Goal: Information Seeking & Learning: Learn about a topic

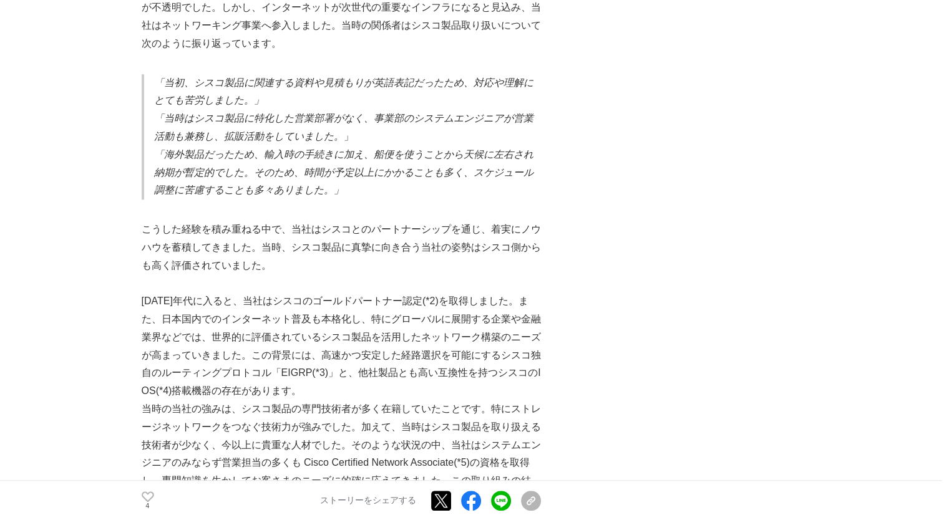
scroll to position [1061, 0]
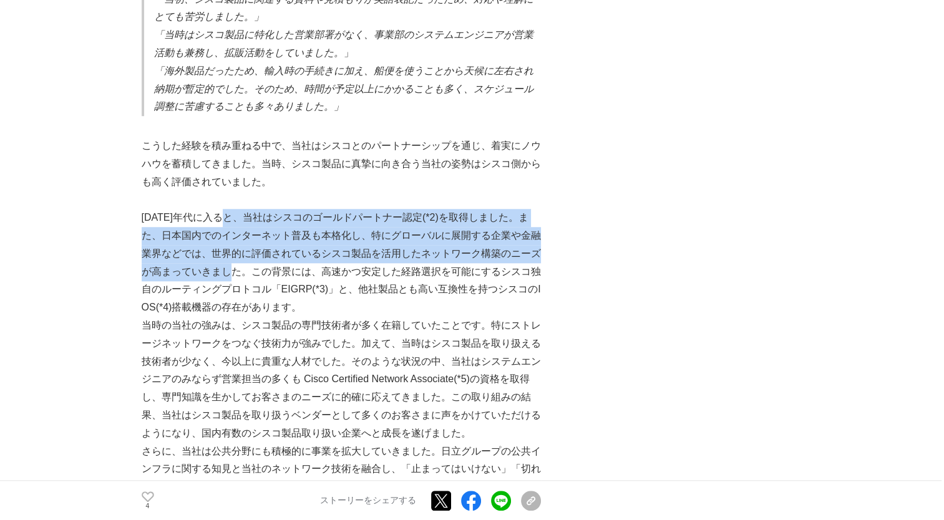
drag, startPoint x: 235, startPoint y: 201, endPoint x: 250, endPoint y: 265, distance: 65.8
click at [250, 265] on p "[DATE]年代に入ると、当社はシスコのゴールドパートナー認定(*2)を取得しました。また、日本国内でのインターネット普及も本格化し、特にグローバルに展開する…" at bounding box center [341, 263] width 399 height 108
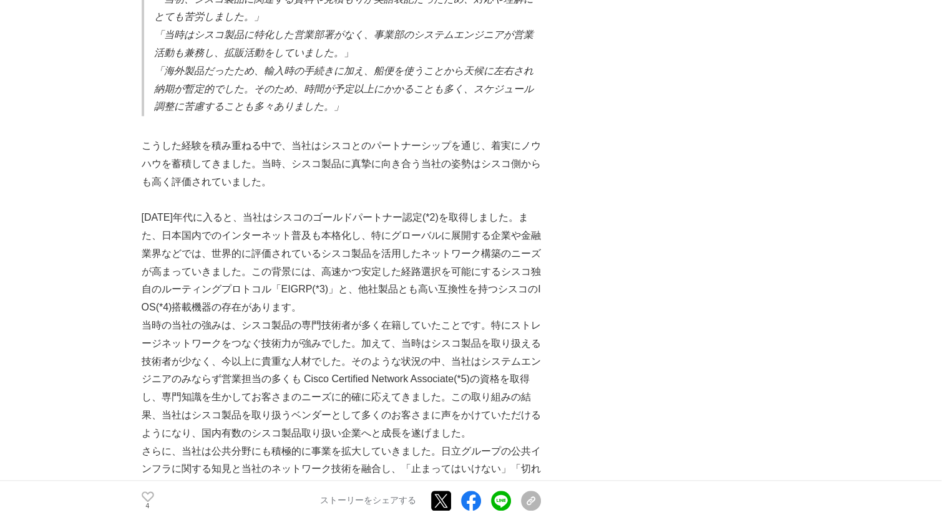
click at [270, 284] on p "[DATE]年代に入ると、当社はシスコのゴールドパートナー認定(*2)を取得しました。また、日本国内でのインターネット普及も本格化し、特にグローバルに展開する…" at bounding box center [341, 263] width 399 height 108
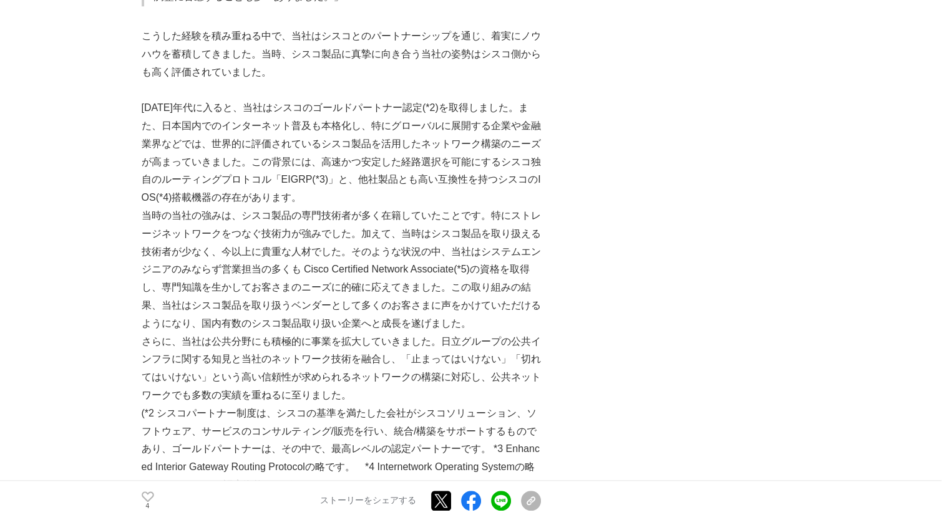
scroll to position [1248, 0]
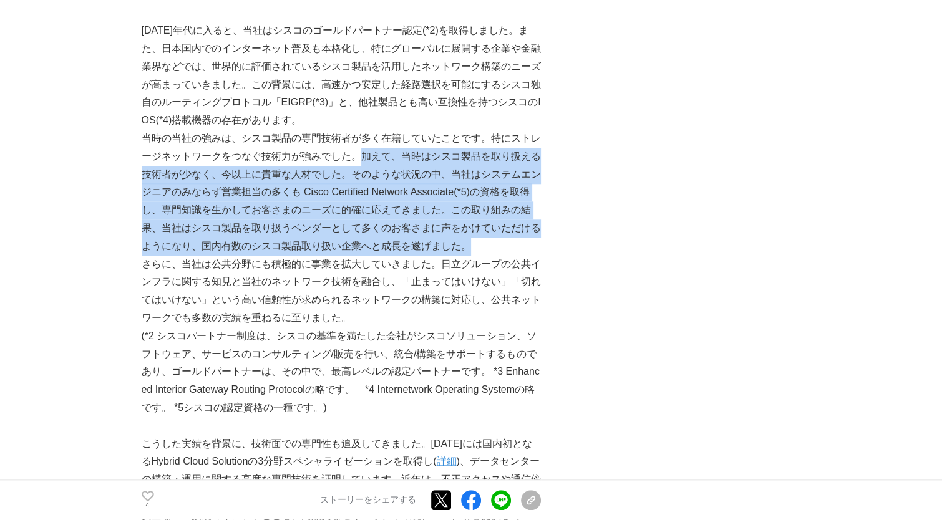
drag, startPoint x: 356, startPoint y: 142, endPoint x: 467, endPoint y: 238, distance: 146.8
click at [467, 238] on p "当時の当社の強みは、シスコ製品の専門技術者が多く在籍していたことです。特にストレージネットワークをつなぐ技術力が強みでした。加えて、当時はシスコ製品を取り扱え…" at bounding box center [341, 193] width 399 height 126
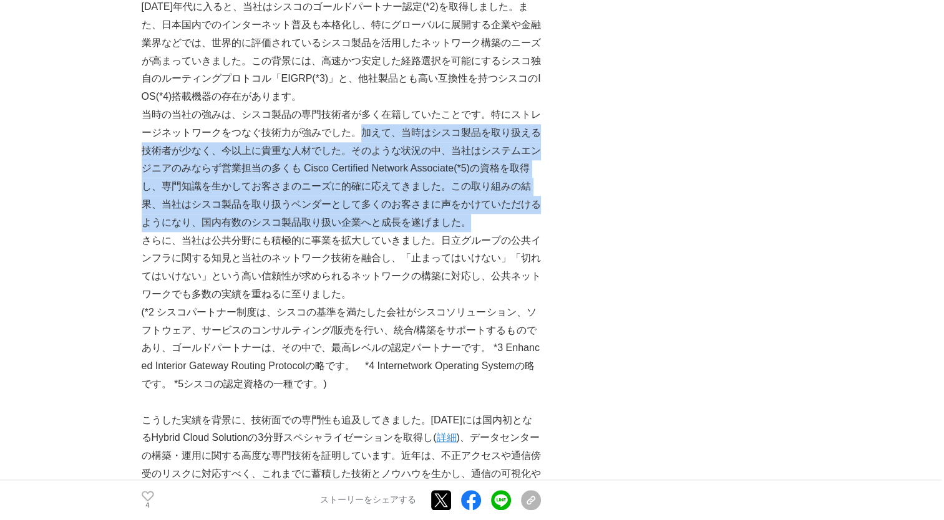
scroll to position [1310, 0]
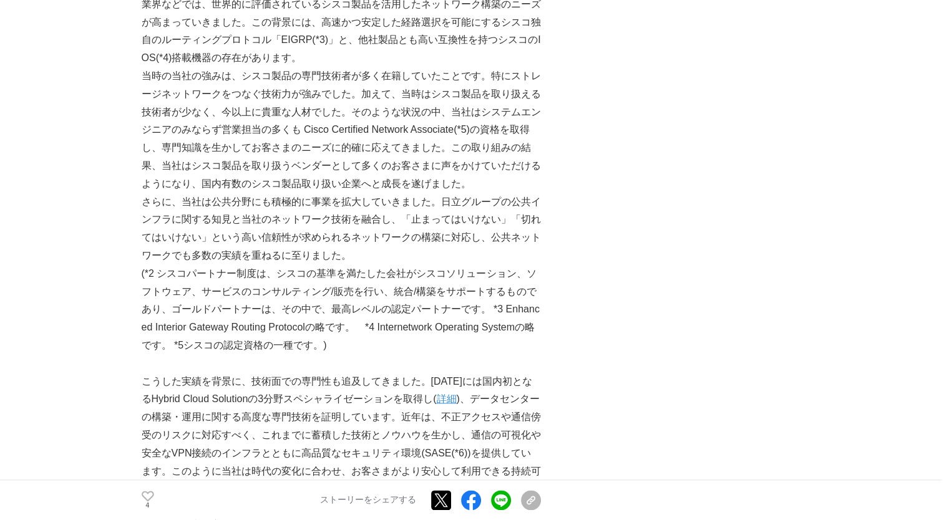
click at [388, 265] on p "(*2 シスコパートナー制度は、シスコの基準を満たした会社がシスコソリューション、ソフトウェア、サービスのコンサルティング/販売を行い、統合/構築をサポートす…" at bounding box center [341, 310] width 399 height 90
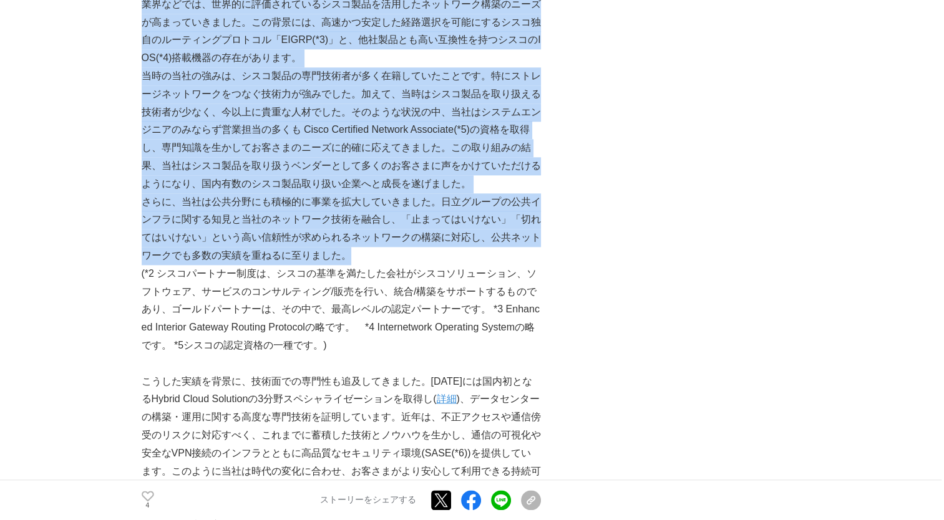
drag, startPoint x: 137, startPoint y: 190, endPoint x: 404, endPoint y: 243, distance: 272.4
click at [404, 243] on p "さらに、当社は公共分野にも積極的に事業を拡大していきました。日立グループの公共インフラに関する知見と当社のネットワーク技術を融合し、「止まってはいけない」「切…" at bounding box center [341, 229] width 399 height 72
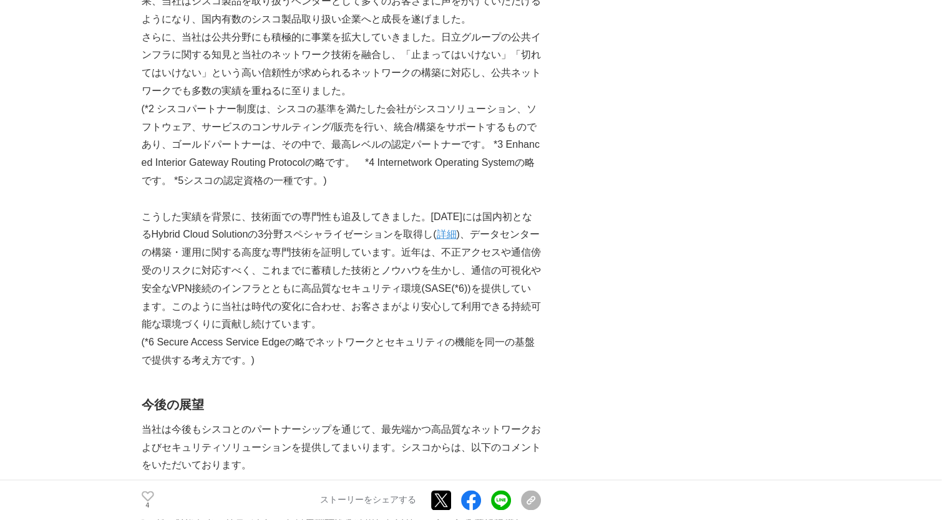
scroll to position [1497, 0]
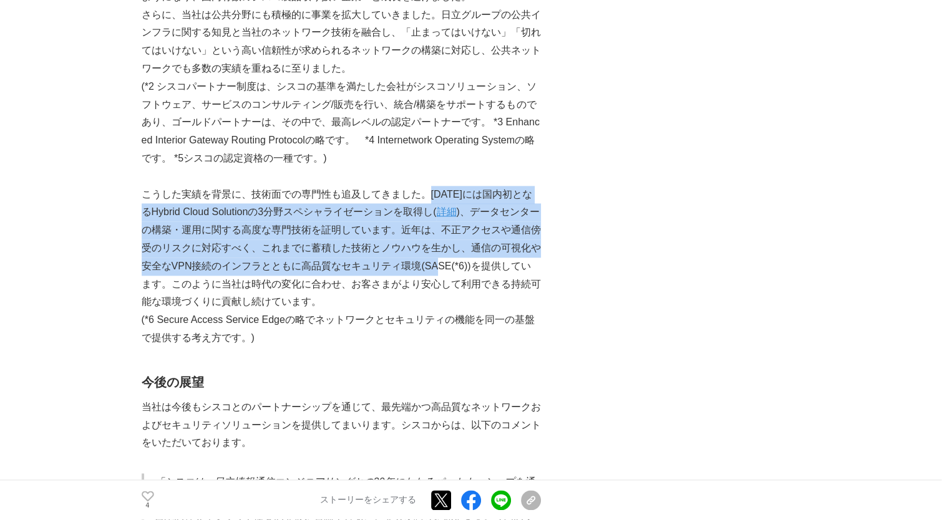
drag, startPoint x: 427, startPoint y: 181, endPoint x: 449, endPoint y: 258, distance: 79.8
click at [449, 258] on p "こうした実績を背景に、技術面での専門性も追及してきました。[DATE]には国内初となるHybrid Cloud Solutionの3分野スペシャライゼーション…" at bounding box center [341, 249] width 399 height 126
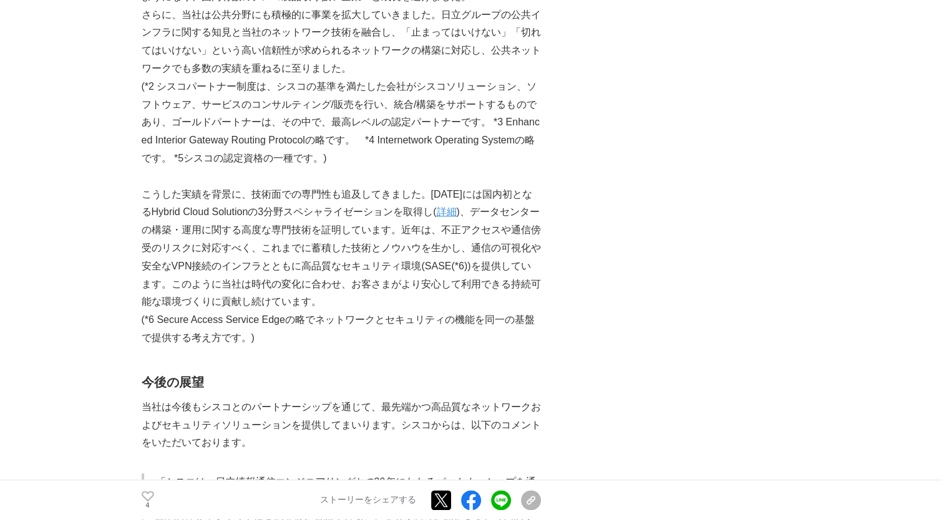
click at [437, 295] on p "こうした実績を背景に、技術面での専門性も追及してきました。[DATE]には国内初となるHybrid Cloud Solutionの3分野スペシャライゼーション…" at bounding box center [341, 249] width 399 height 126
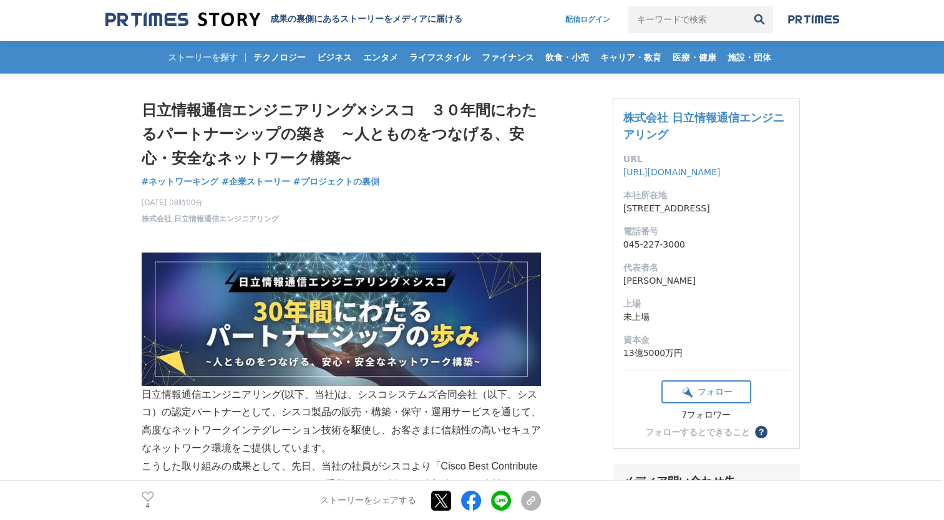
scroll to position [0, 0]
